Goal: Task Accomplishment & Management: Manage account settings

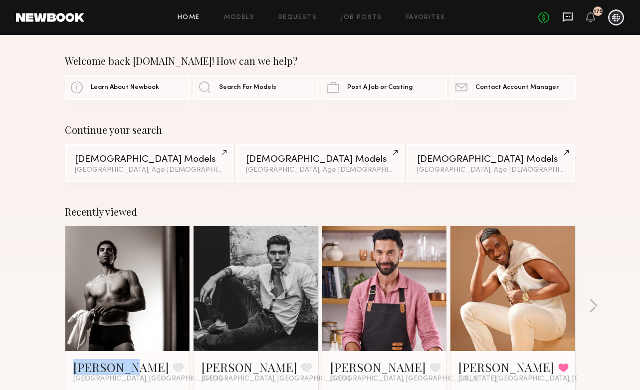
click at [566, 16] on icon at bounding box center [568, 16] width 4 height 1
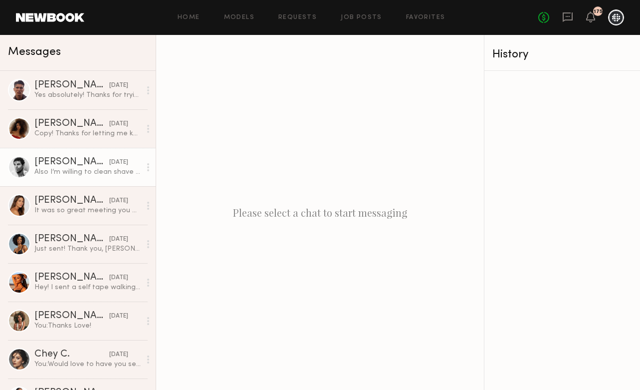
click at [79, 171] on div "Also I’m willing to clean shave when closer to date of the shoot" at bounding box center [87, 171] width 106 height 9
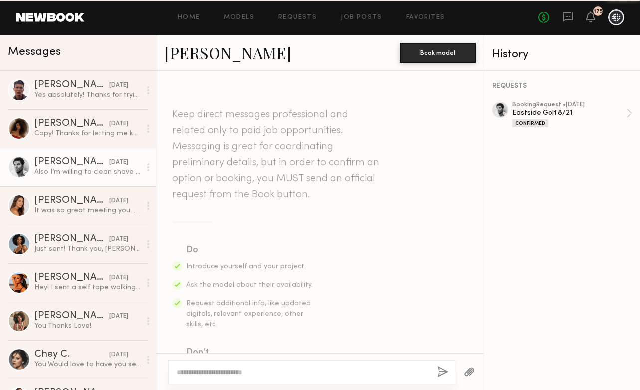
scroll to position [1444, 0]
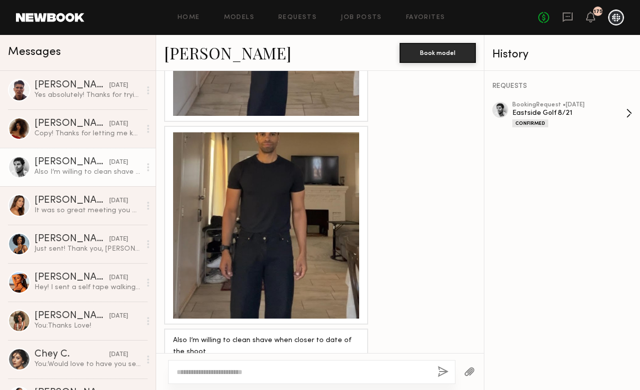
click at [568, 104] on div "booking Request • 08/19/2025" at bounding box center [570, 105] width 114 height 6
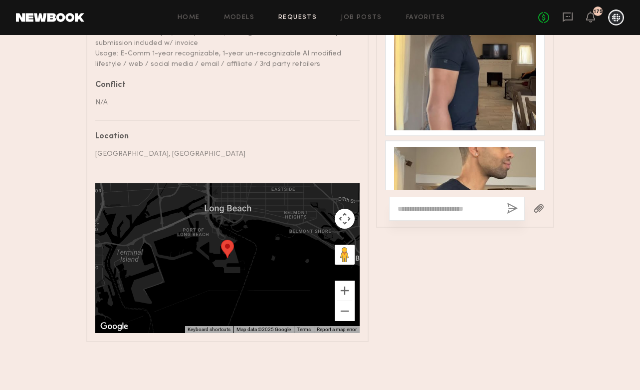
scroll to position [922, 0]
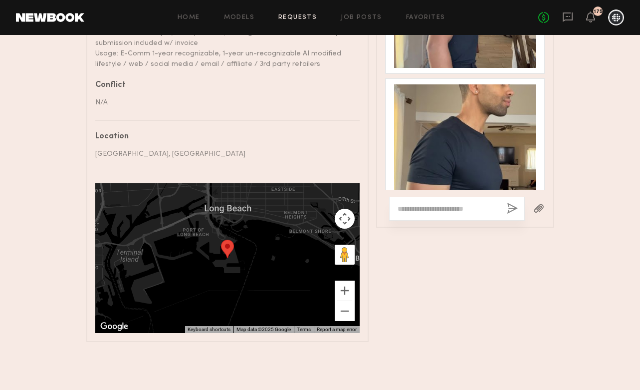
click at [435, 154] on div at bounding box center [465, 155] width 142 height 142
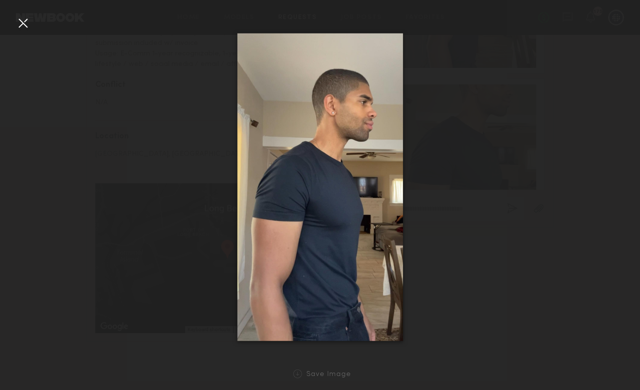
click at [19, 22] on div at bounding box center [23, 23] width 16 height 16
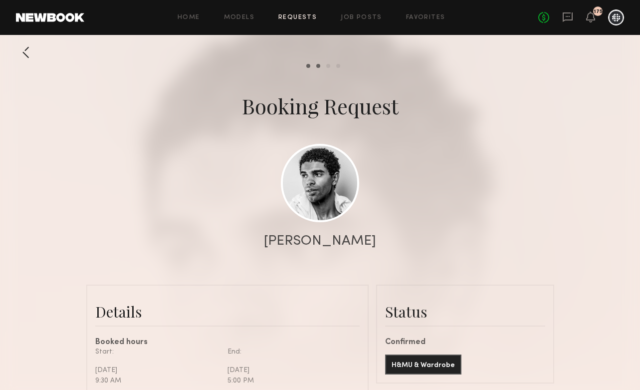
scroll to position [0, 0]
click at [341, 176] on link at bounding box center [320, 183] width 78 height 78
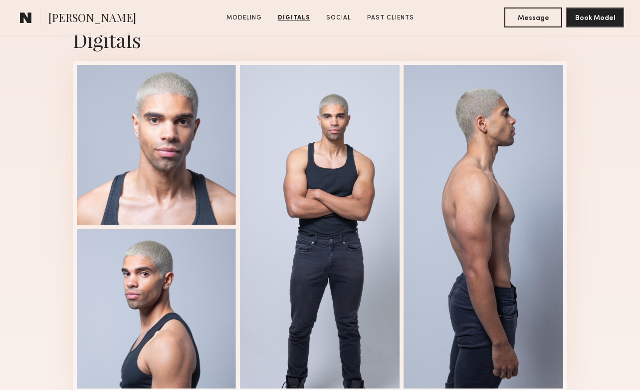
scroll to position [998, 0]
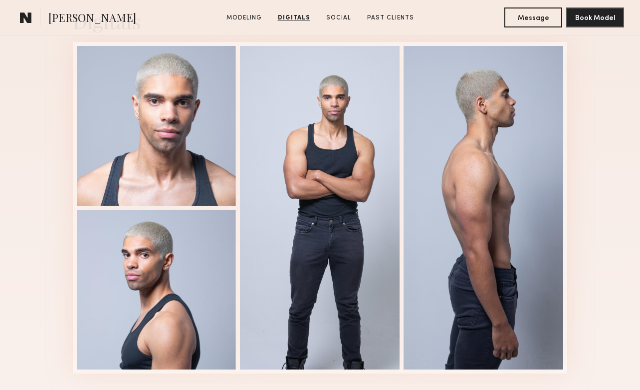
click at [290, 153] on div at bounding box center [320, 207] width 160 height 323
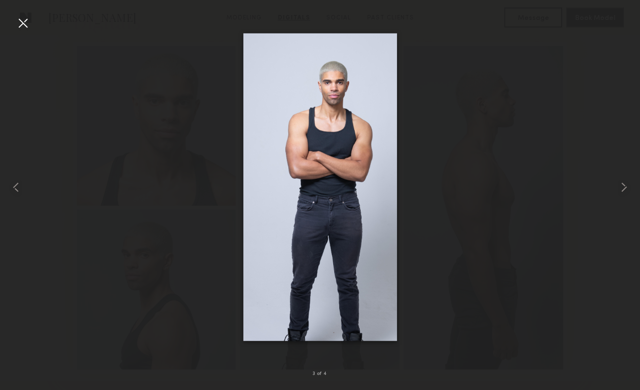
click at [189, 198] on div at bounding box center [320, 187] width 640 height 342
click at [24, 27] on div at bounding box center [23, 23] width 16 height 16
